Goal: Navigation & Orientation: Find specific page/section

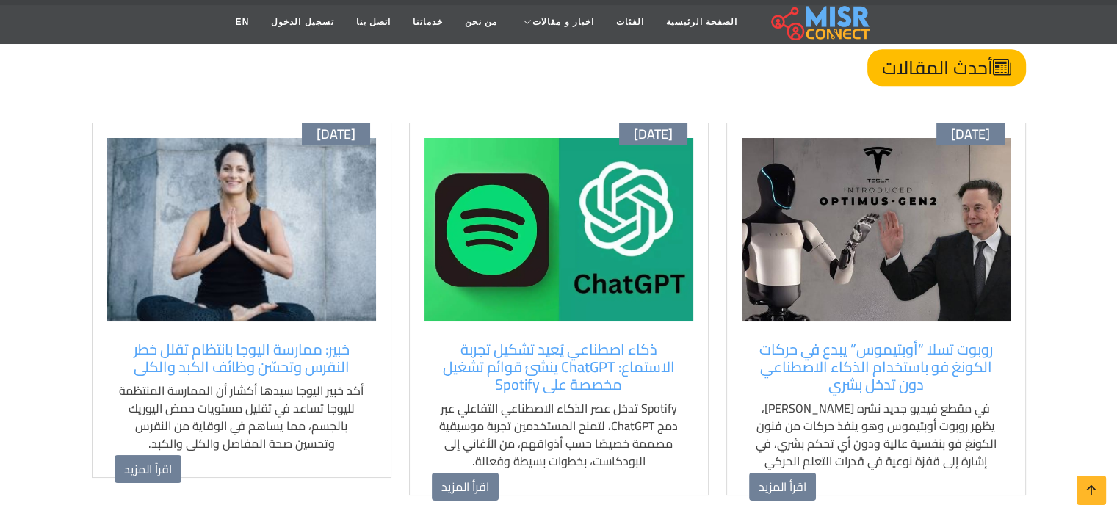
scroll to position [954, 0]
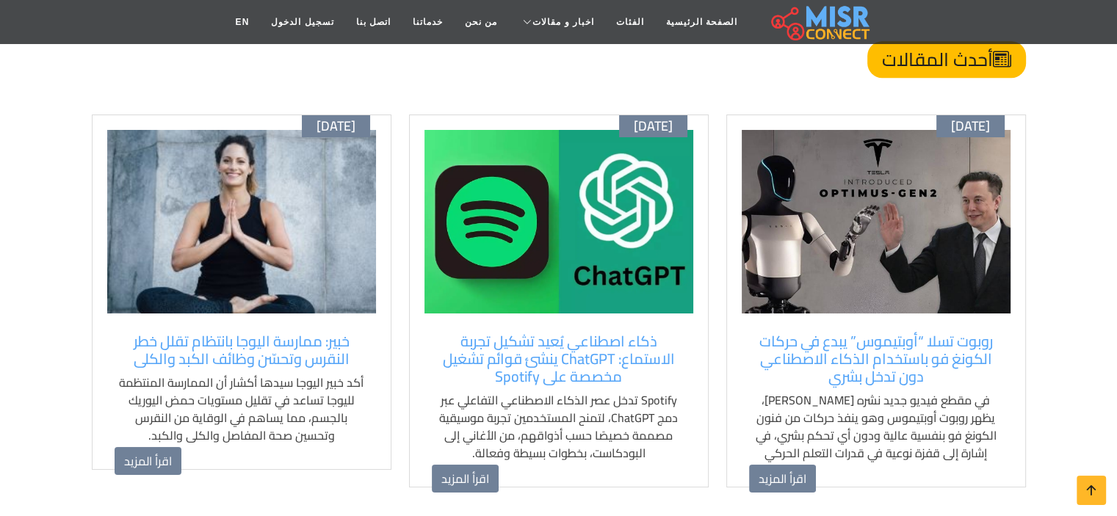
click at [922, 65] on h4 "أحدث المقالات" at bounding box center [946, 59] width 159 height 37
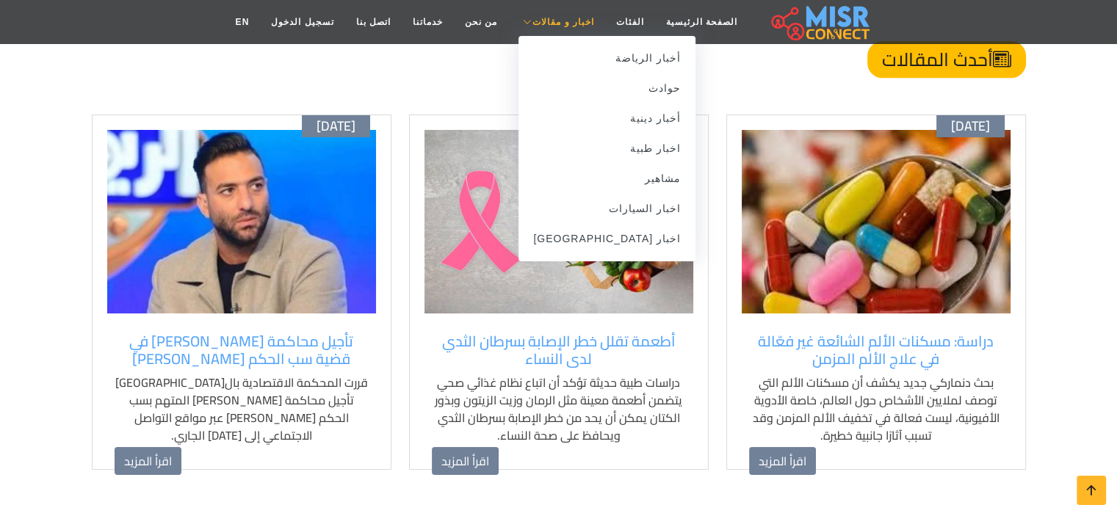
click at [535, 12] on link "اخبار و مقالات" at bounding box center [556, 22] width 97 height 28
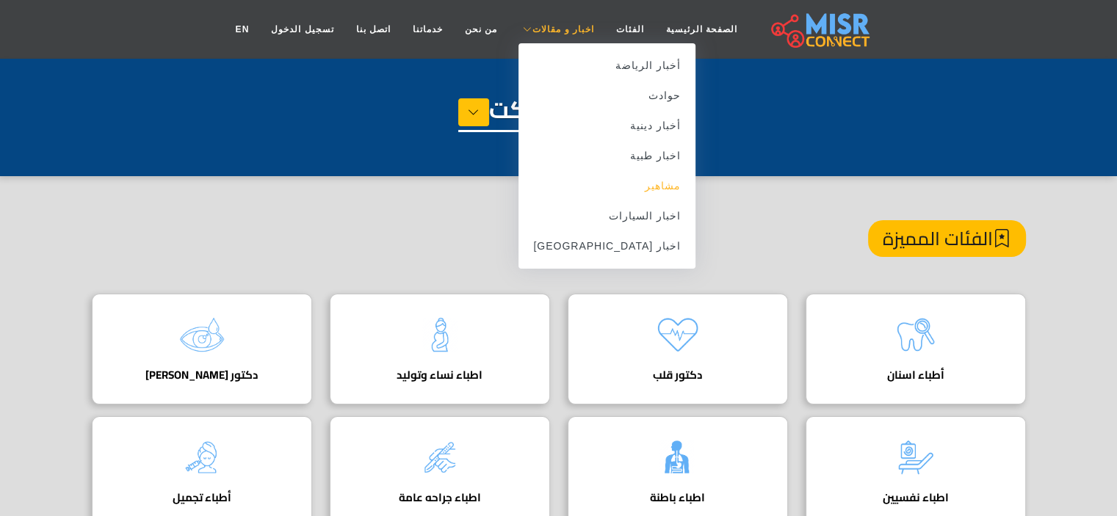
click at [609, 196] on link "مشاهير" at bounding box center [606, 186] width 177 height 30
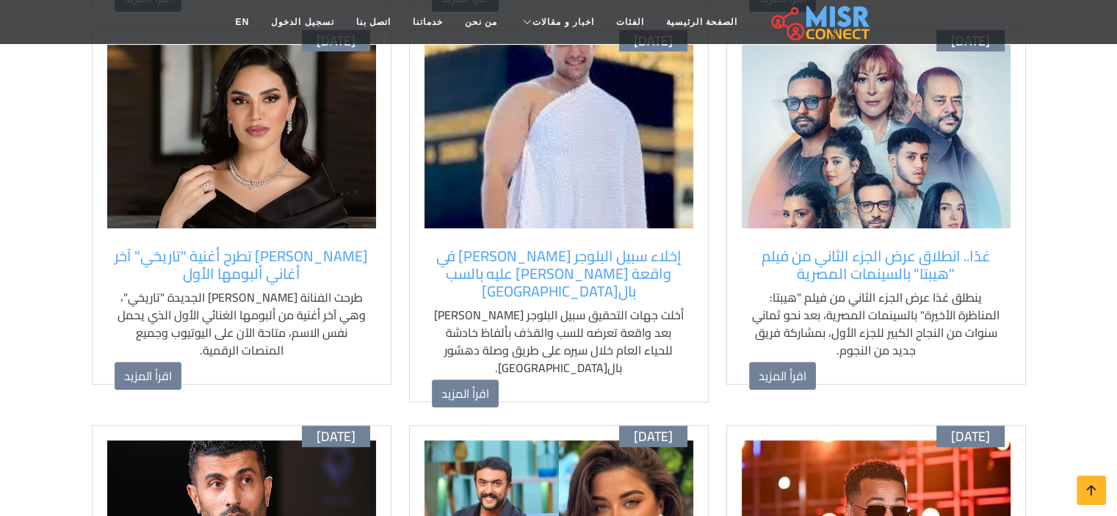
scroll to position [113, 0]
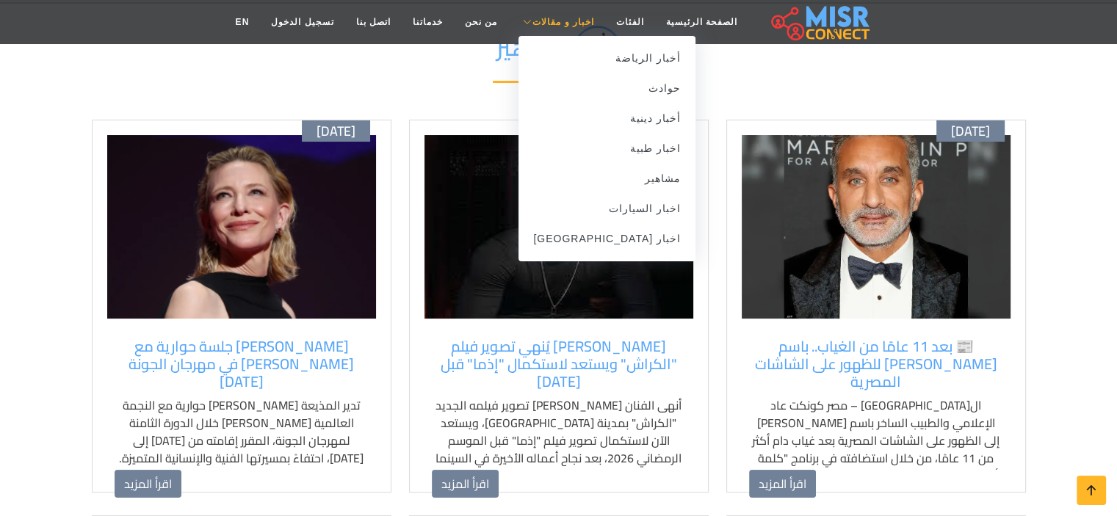
click at [542, 16] on span "اخبار و مقالات" at bounding box center [563, 21] width 62 height 13
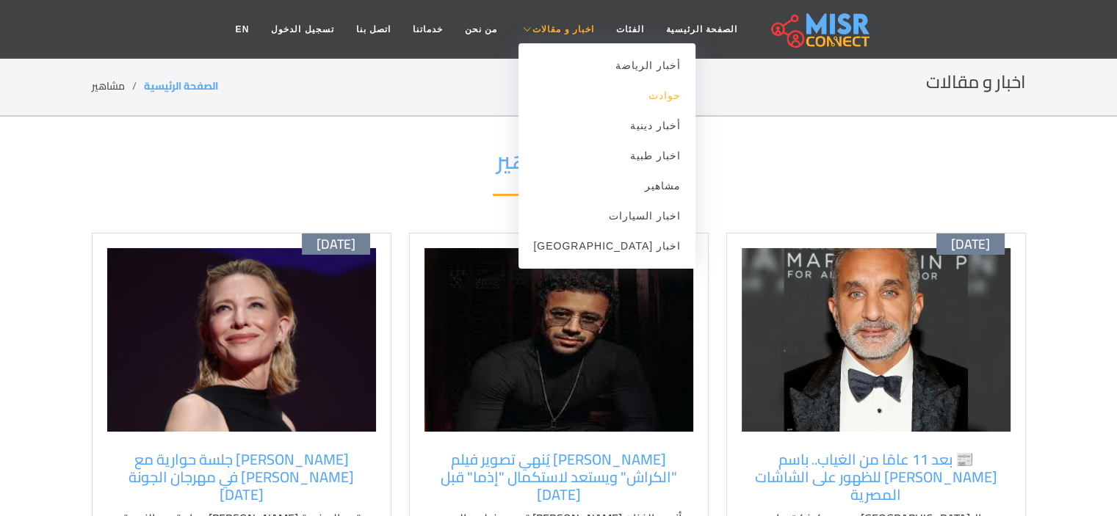
click at [622, 101] on link "حوادث" at bounding box center [606, 96] width 177 height 30
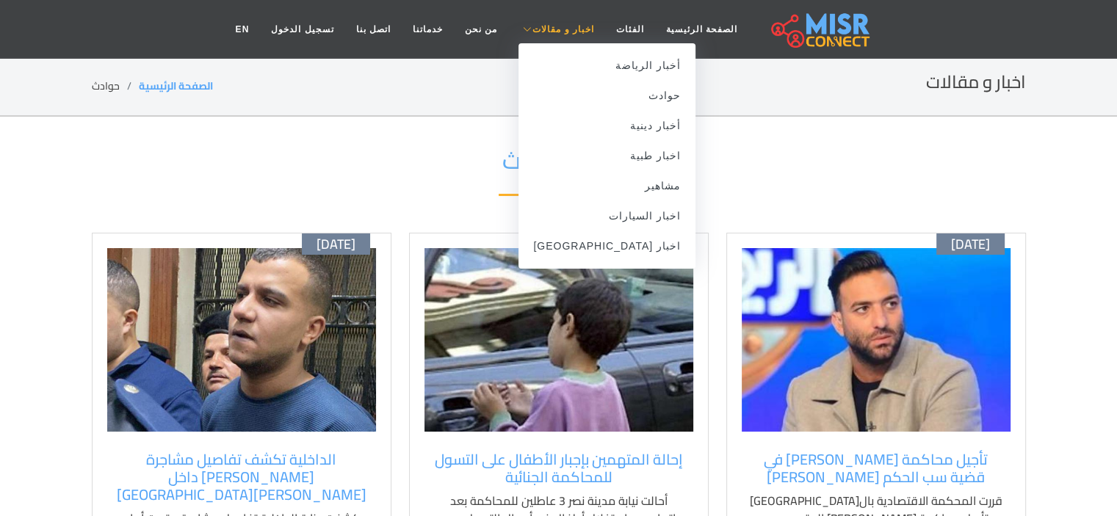
click at [562, 29] on span "اخبار و مقالات" at bounding box center [563, 29] width 62 height 13
click at [617, 247] on link "اخبار [GEOGRAPHIC_DATA]" at bounding box center [606, 246] width 177 height 30
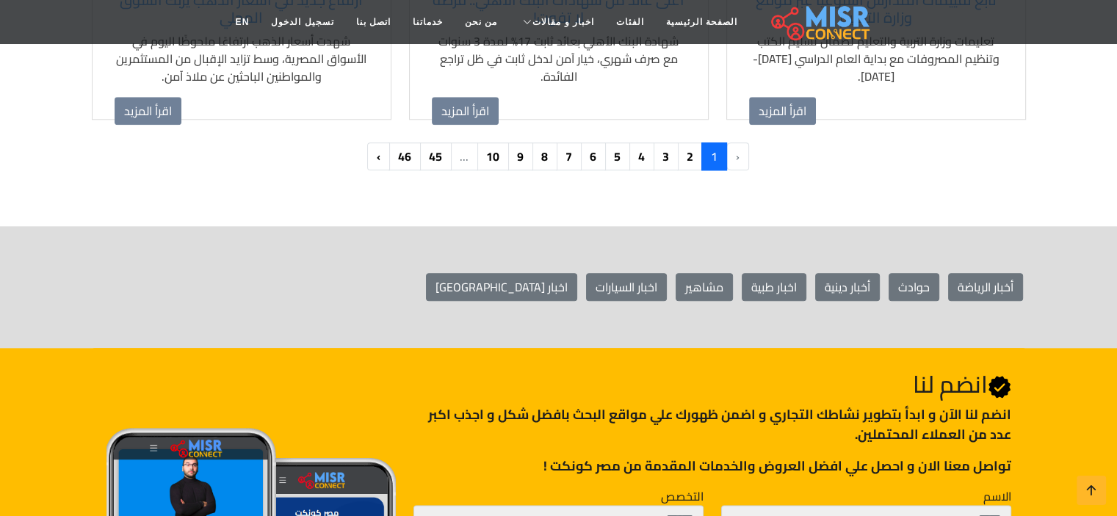
scroll to position [1642, 0]
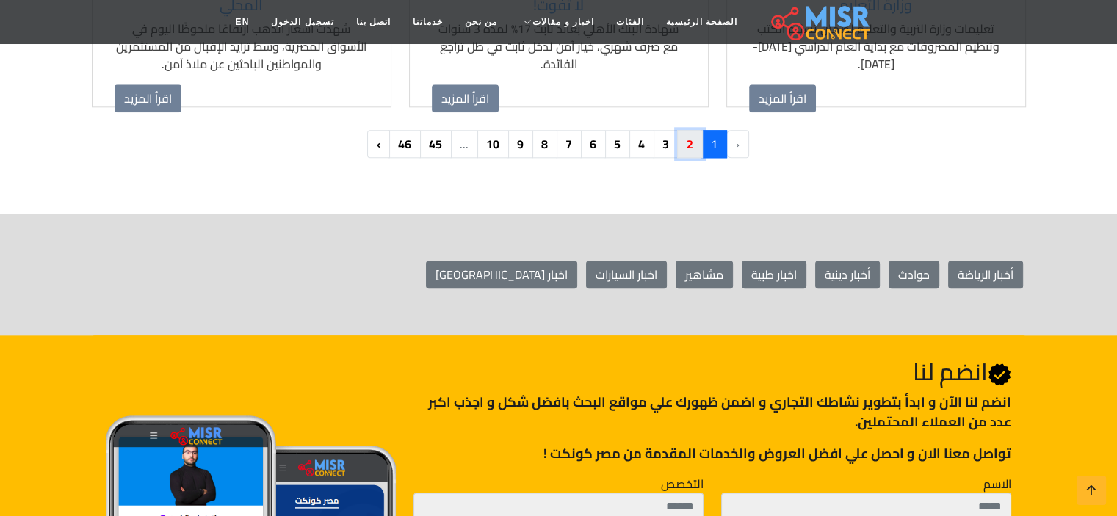
click at [687, 147] on link "2" at bounding box center [690, 144] width 26 height 28
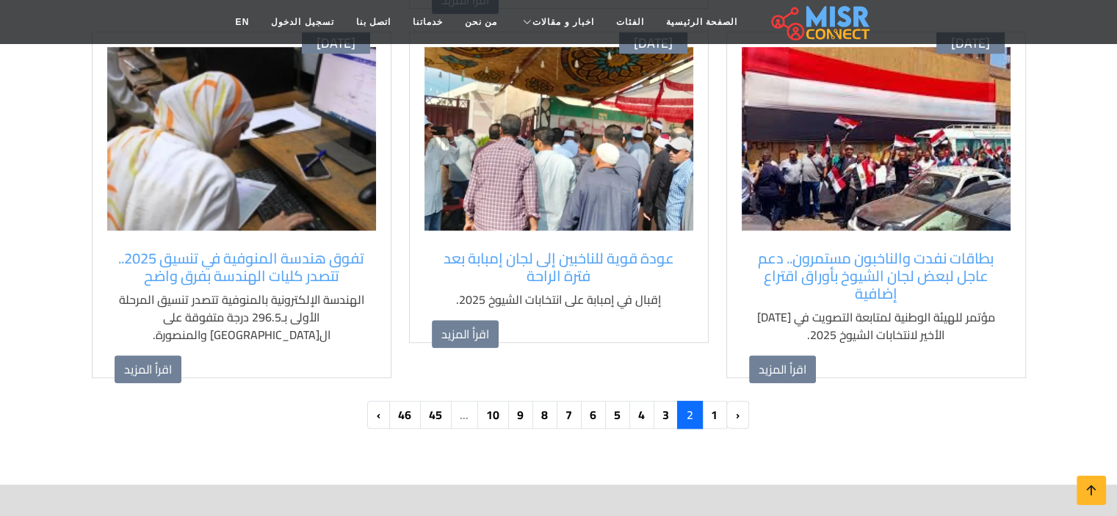
scroll to position [1384, 0]
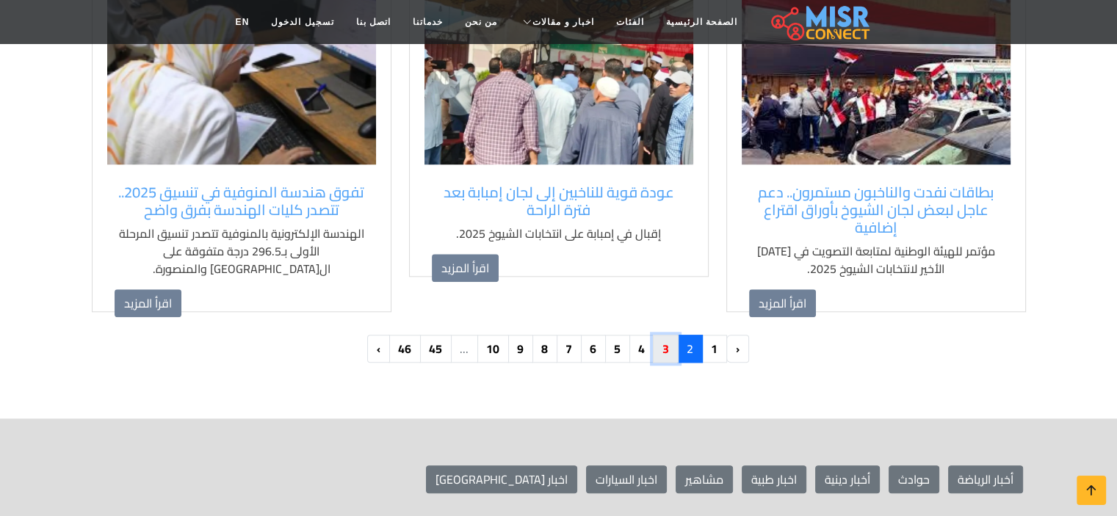
click at [673, 335] on link "3" at bounding box center [666, 349] width 26 height 28
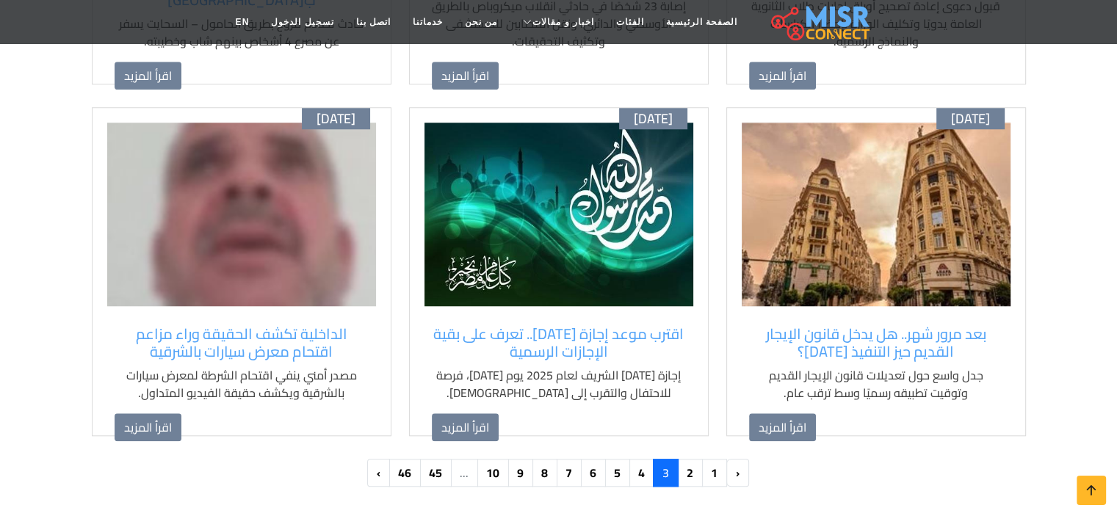
scroll to position [1263, 0]
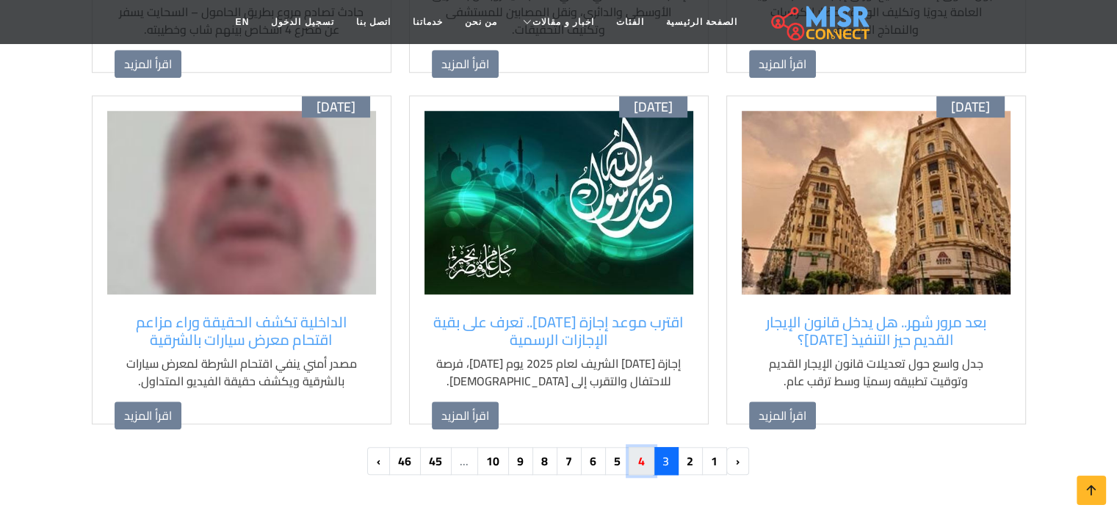
click at [643, 447] on link "4" at bounding box center [642, 461] width 26 height 28
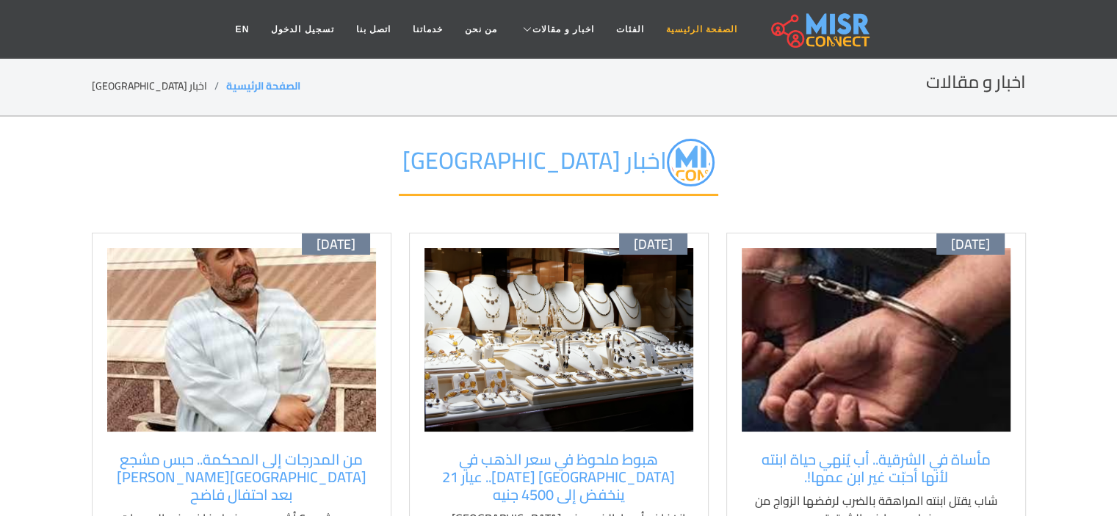
click at [656, 27] on link "الصفحة الرئيسية" at bounding box center [701, 29] width 93 height 28
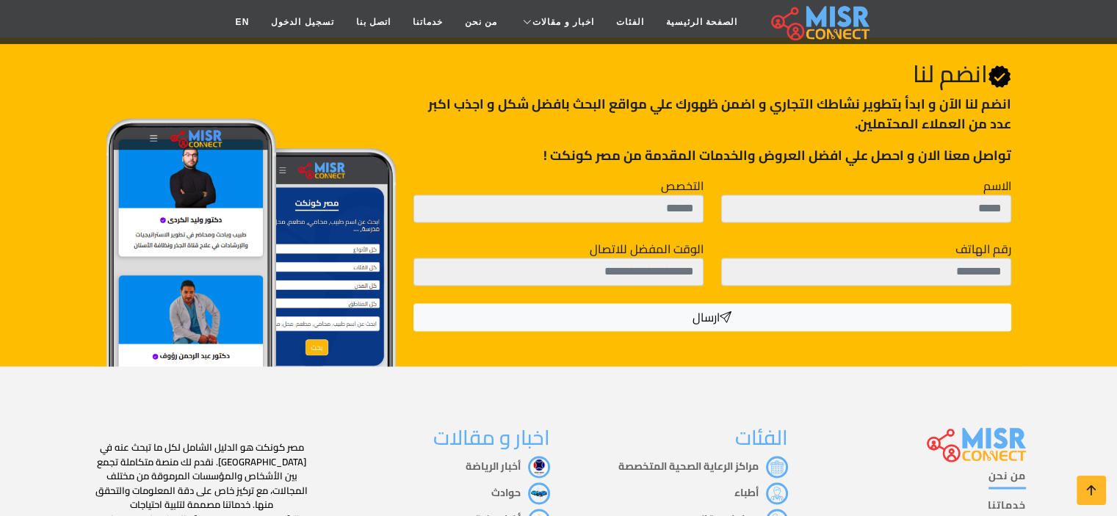
scroll to position [1918, 0]
